Goal: Transaction & Acquisition: Purchase product/service

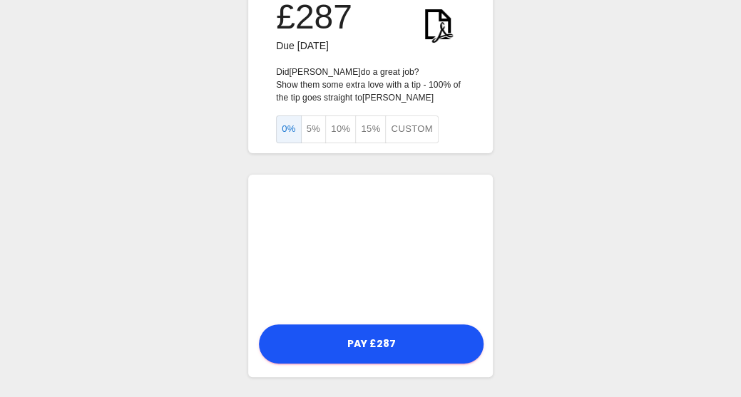
scroll to position [35, 0]
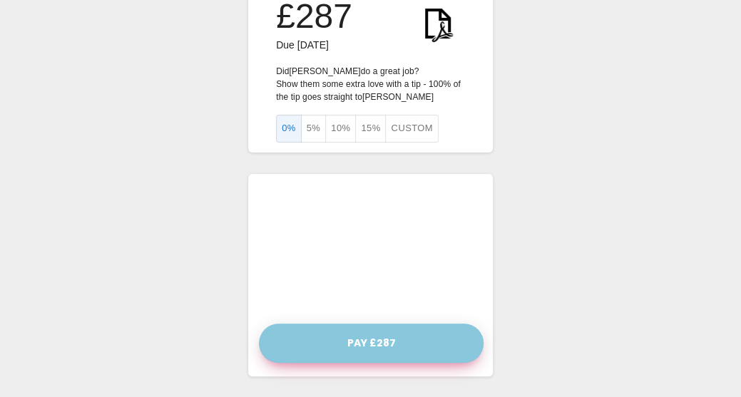
click at [363, 340] on button "Pay £287" at bounding box center [371, 343] width 225 height 39
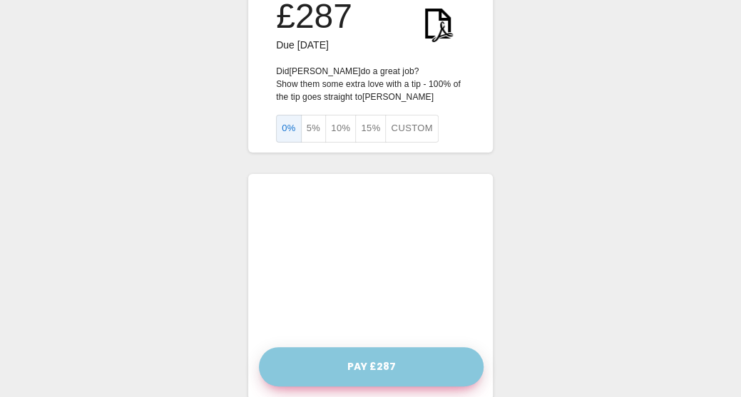
click at [378, 358] on button "Pay £287" at bounding box center [371, 367] width 225 height 39
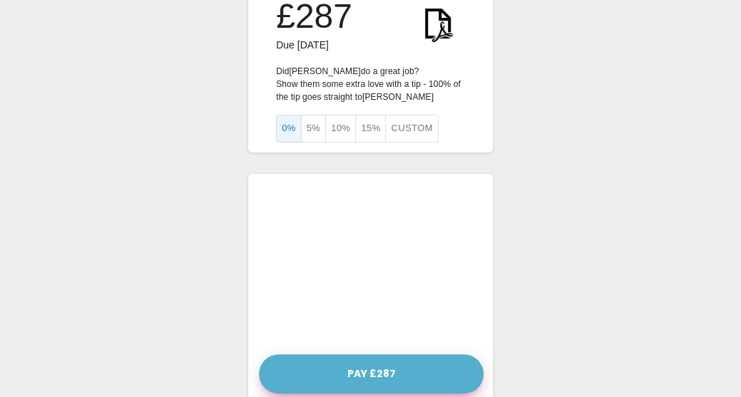
click at [377, 386] on button "Pay £287" at bounding box center [371, 374] width 225 height 39
click at [402, 370] on button "Pay £287" at bounding box center [371, 374] width 225 height 39
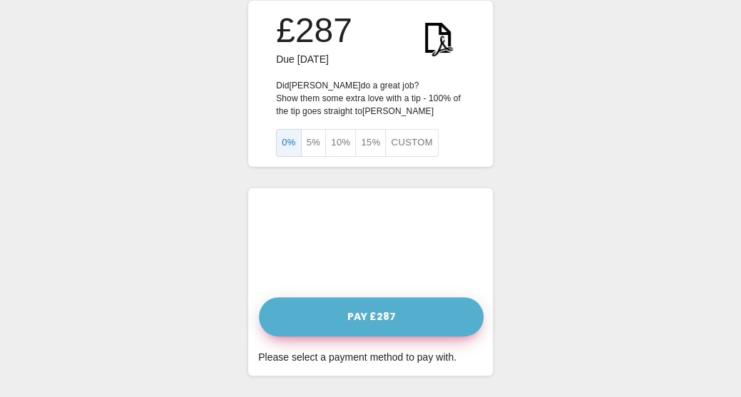
scroll to position [20, 0]
click at [382, 315] on button "Pay £287" at bounding box center [371, 317] width 225 height 39
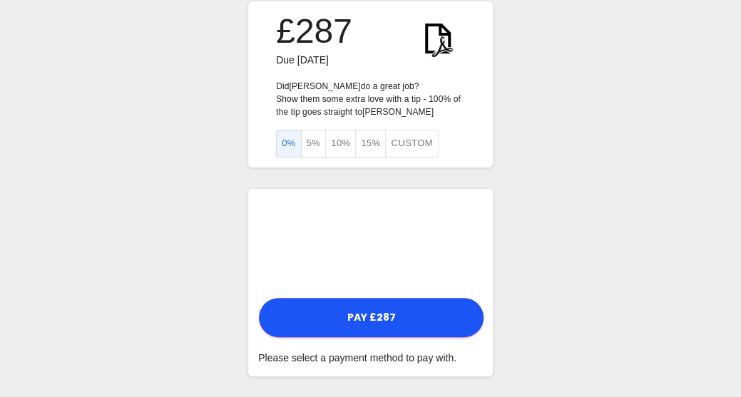
click at [589, 233] on div "£287 Due 16 October 2025 Did Adrian do a great job? Show them some extra love w…" at bounding box center [370, 189] width 741 height 418
